Goal: Task Accomplishment & Management: Use online tool/utility

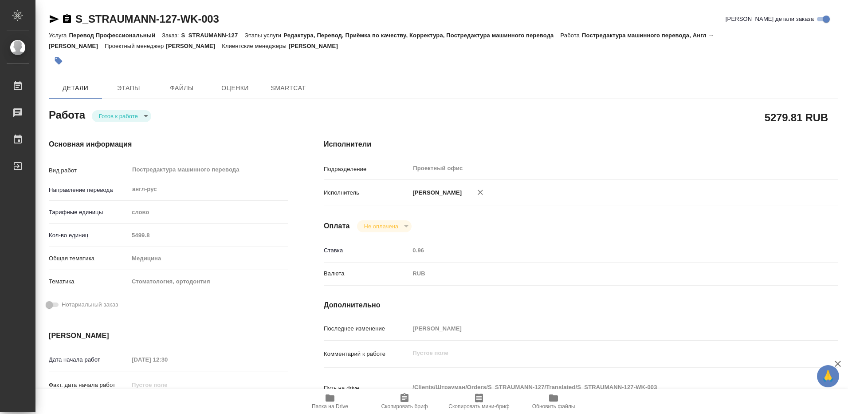
type textarea "x"
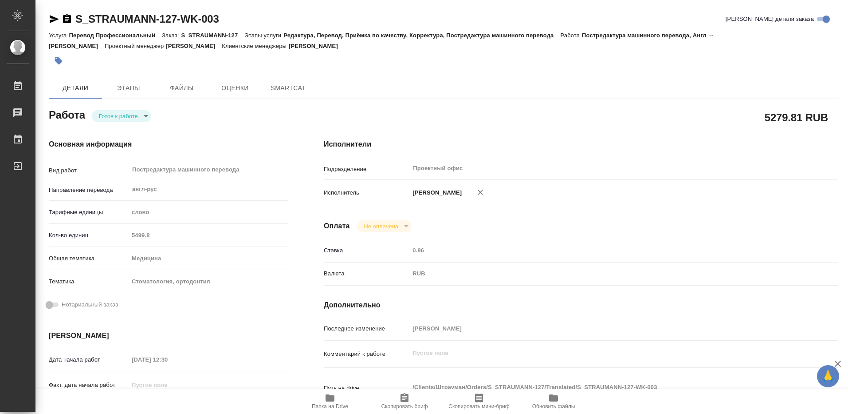
type textarea "x"
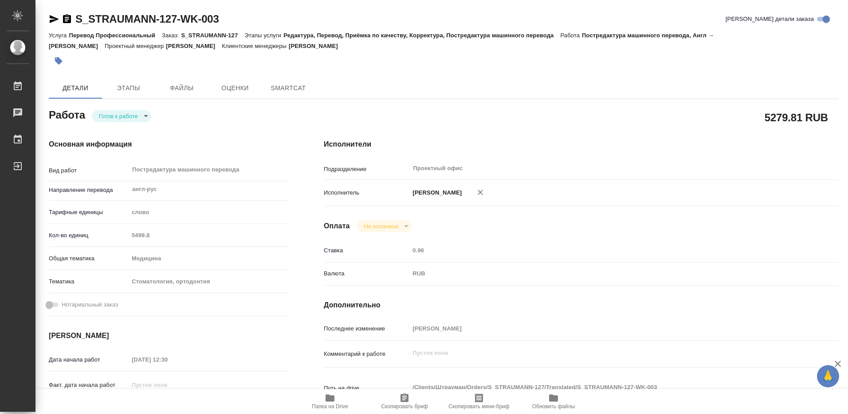
type textarea "x"
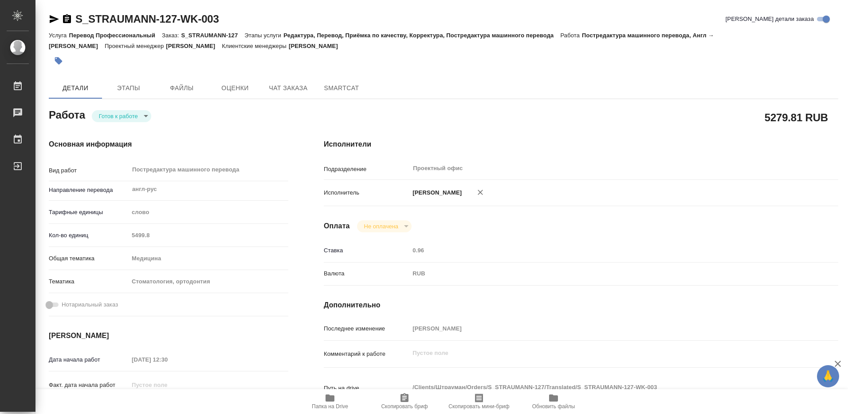
type textarea "x"
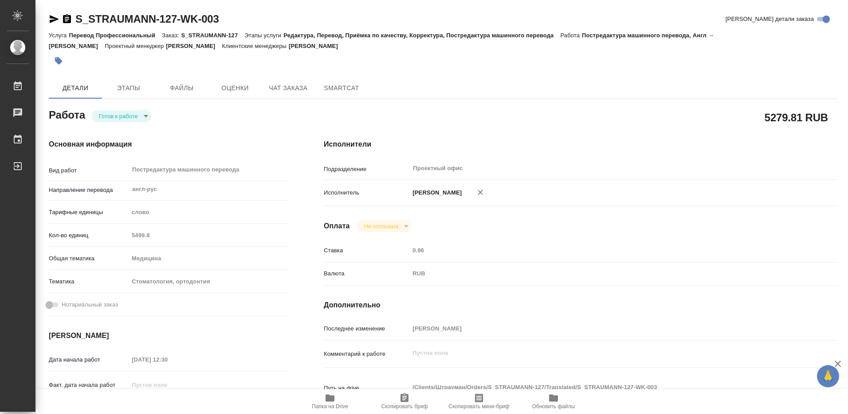
click at [327, 398] on icon "button" at bounding box center [330, 397] width 9 height 7
type textarea "x"
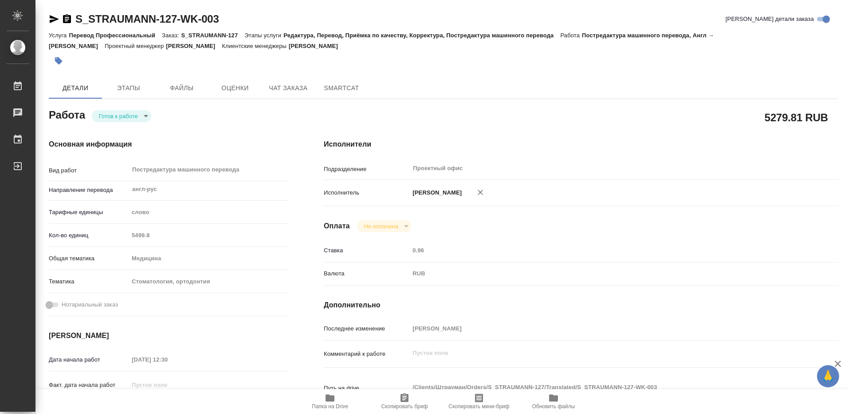
type textarea "x"
